Goal: Information Seeking & Learning: Understand process/instructions

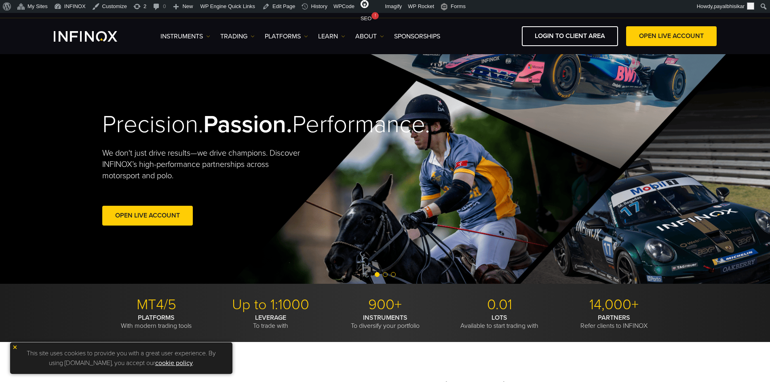
click at [17, 347] on img at bounding box center [15, 347] width 6 height 6
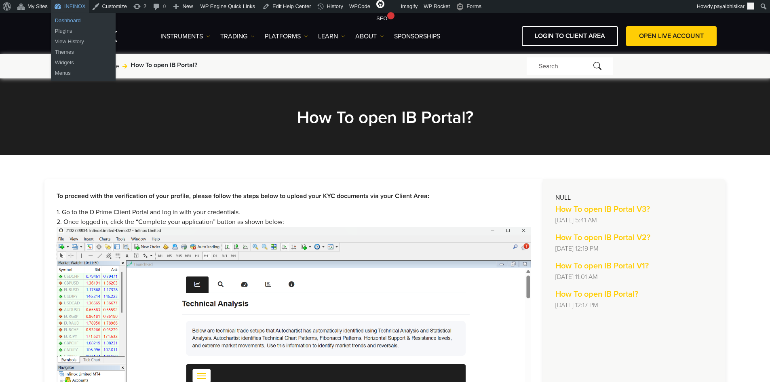
click at [74, 19] on link "Dashboard" at bounding box center [83, 20] width 65 height 11
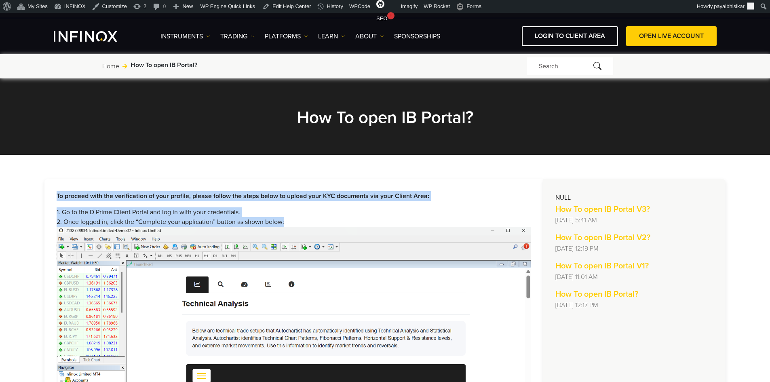
drag, startPoint x: 57, startPoint y: 193, endPoint x: 300, endPoint y: 220, distance: 244.7
click at [300, 220] on li "2. Once logged in, click the “Complete your application” button as shown below:" at bounding box center [294, 222] width 474 height 10
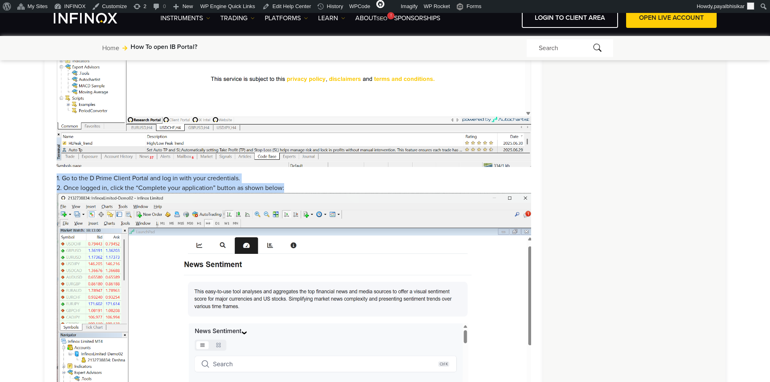
drag, startPoint x: 53, startPoint y: 180, endPoint x: 295, endPoint y: 185, distance: 241.7
click at [295, 185] on div "To proceed with the verification of your profile, please follow the steps below…" at bounding box center [293, 175] width 499 height 669
click at [299, 185] on li "2. Once logged in, click the “Complete your application” button as shown below:" at bounding box center [294, 188] width 474 height 10
